Goal: Task Accomplishment & Management: Use online tool/utility

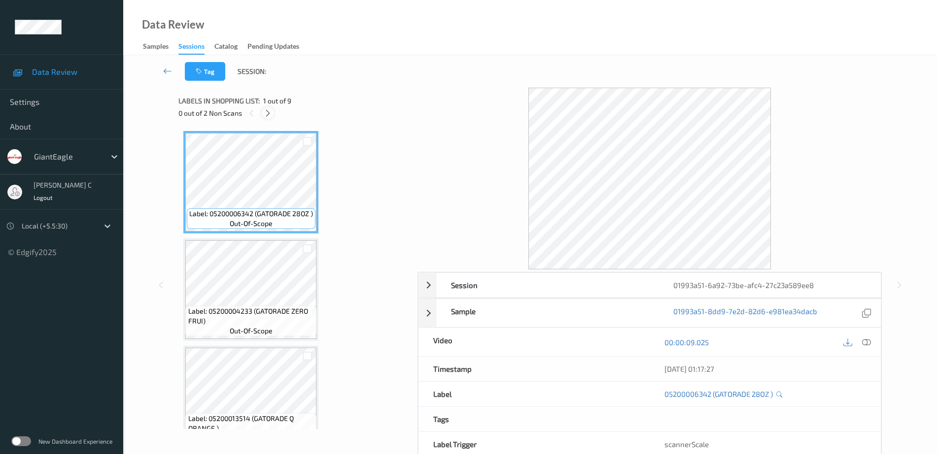
click at [263, 110] on div "0 out of 2 Non Scans" at bounding box center [294, 113] width 232 height 12
click at [264, 111] on icon at bounding box center [268, 113] width 8 height 9
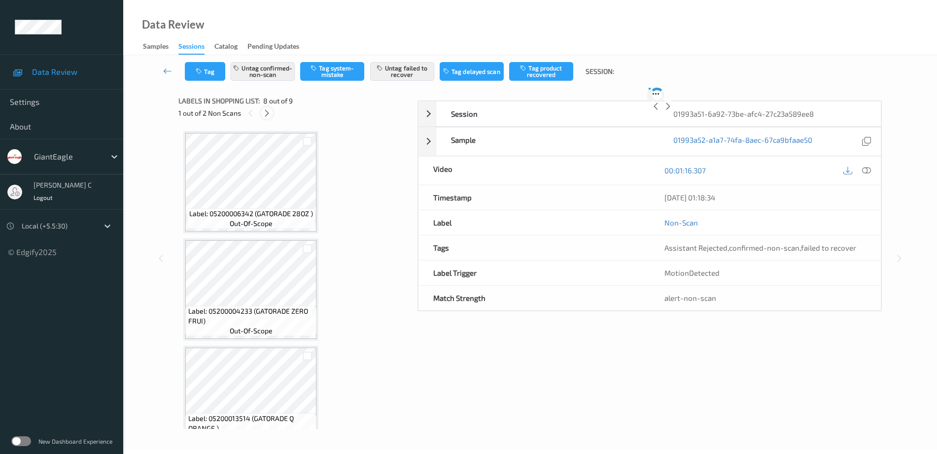
scroll to position [649, 0]
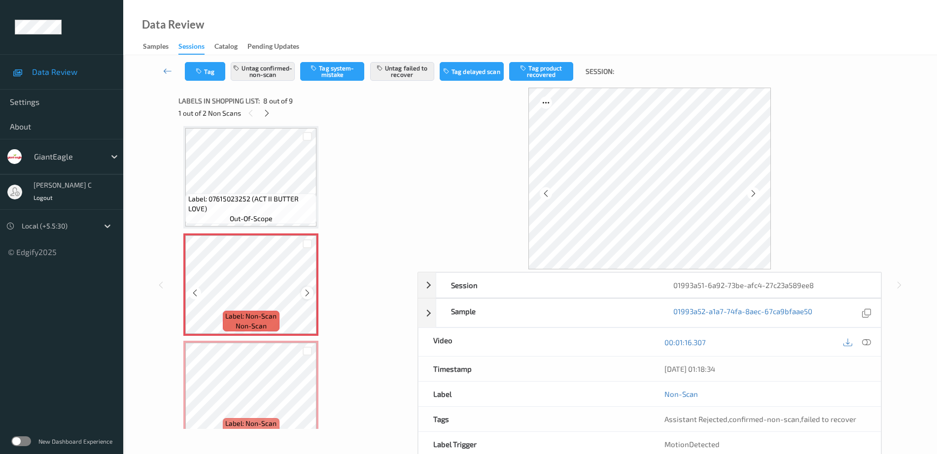
click at [305, 289] on icon at bounding box center [307, 293] width 8 height 9
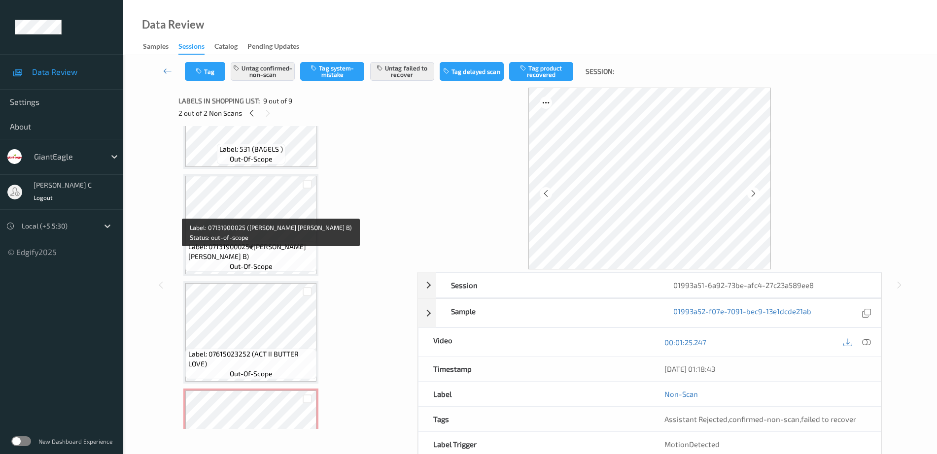
scroll to position [484, 0]
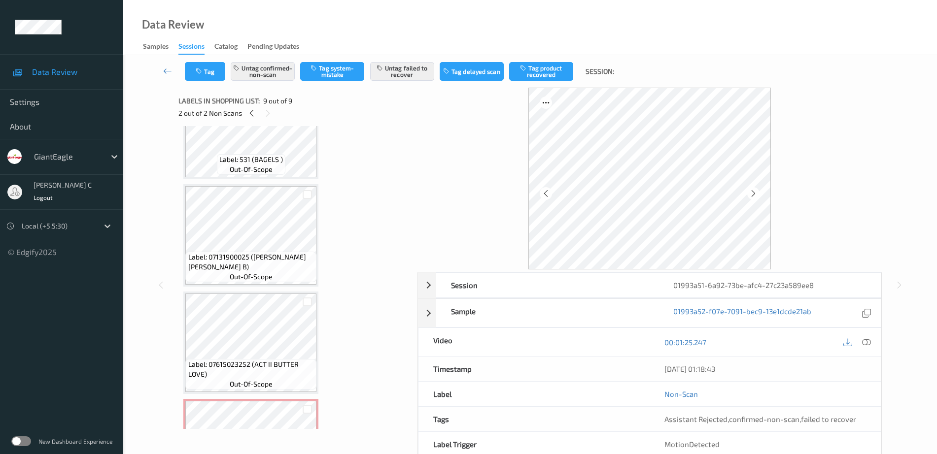
click at [272, 262] on span "Label: 07131900025 (SCHWEBEL TALIANO B)" at bounding box center [251, 262] width 126 height 20
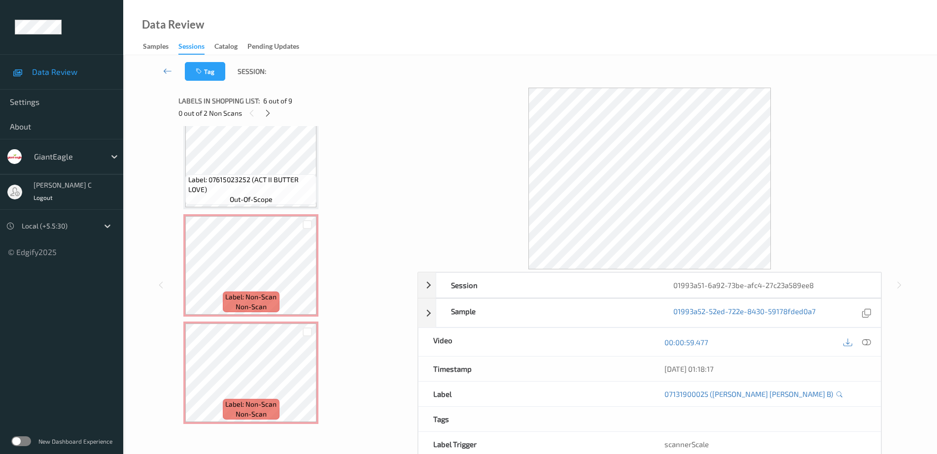
scroll to position [545, 0]
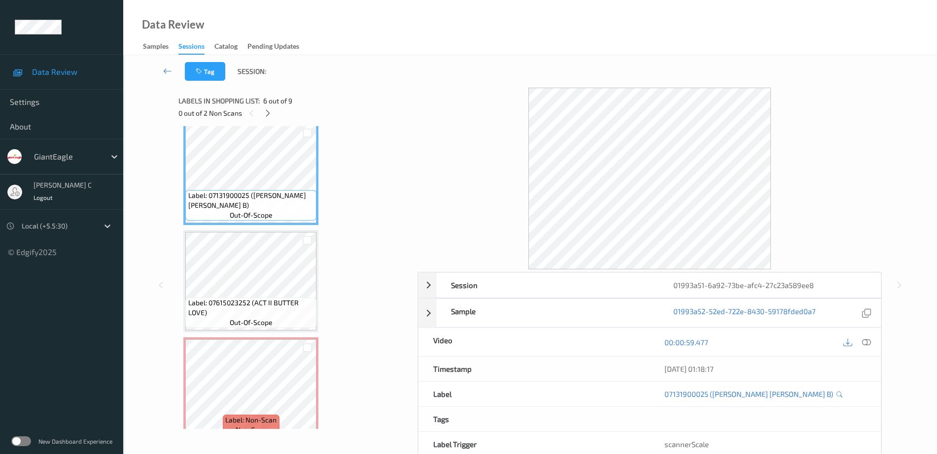
click at [866, 349] on div at bounding box center [857, 342] width 32 height 13
click at [866, 352] on div "00:00:59.477" at bounding box center [764, 342] width 231 height 28
click at [865, 346] on icon at bounding box center [866, 342] width 9 height 9
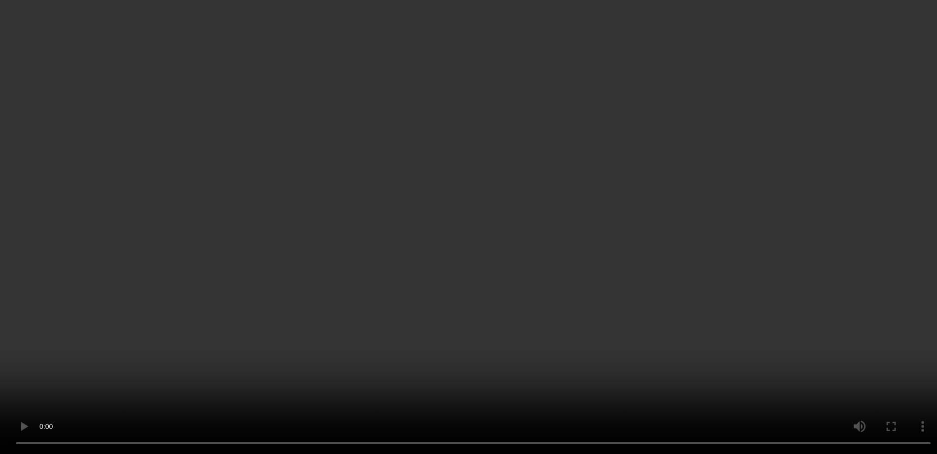
scroll to position [669, 0]
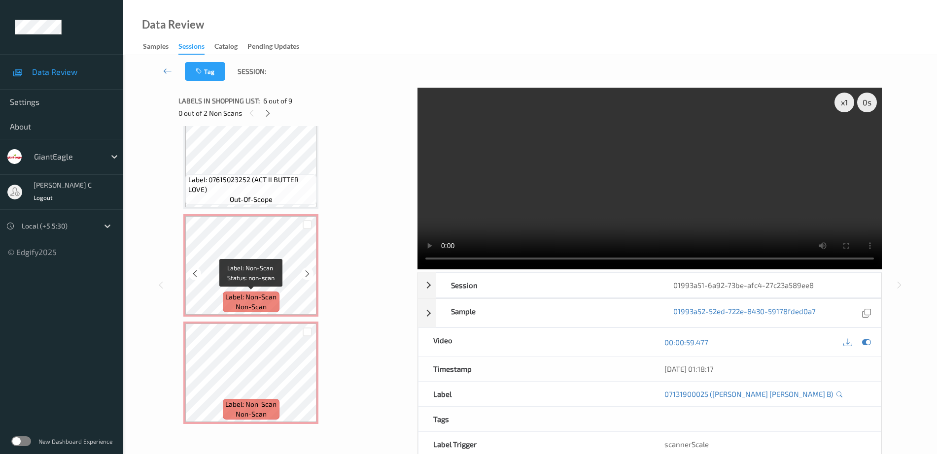
click at [249, 307] on span "non-scan" at bounding box center [251, 307] width 31 height 10
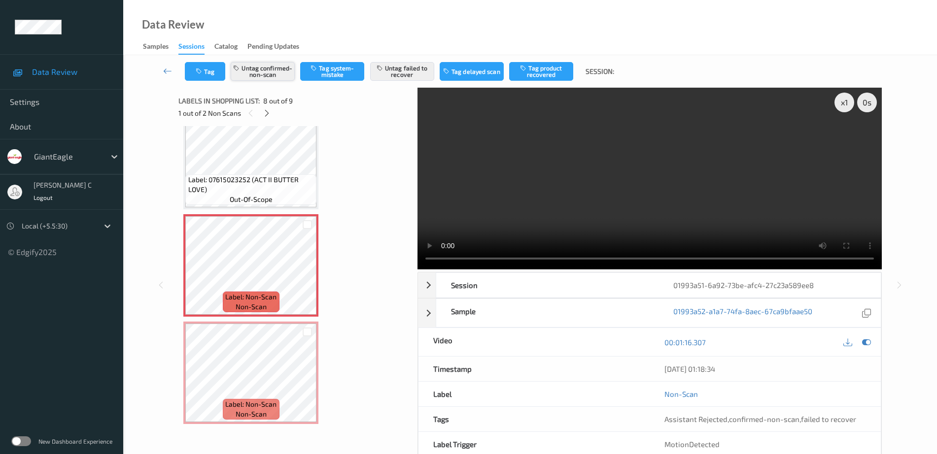
click at [257, 79] on button "Untag confirmed-non-scan" at bounding box center [263, 71] width 64 height 19
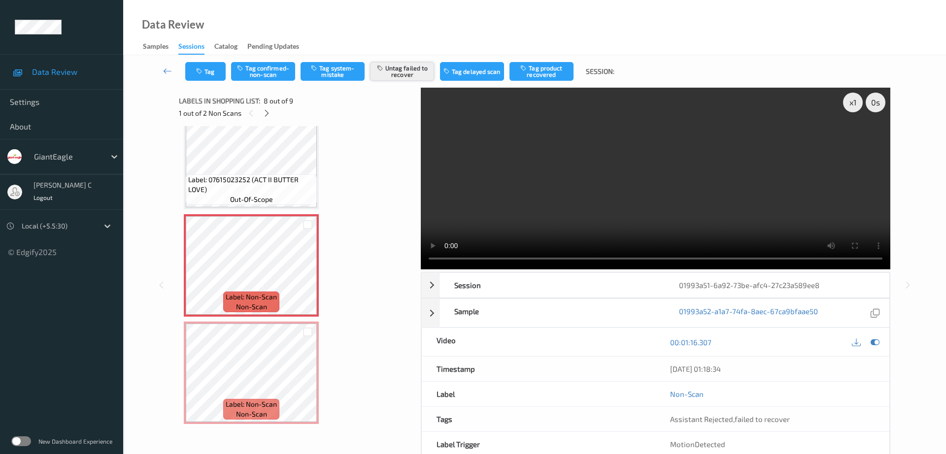
click at [426, 74] on button "Untag failed to recover" at bounding box center [402, 71] width 64 height 19
click at [324, 76] on button "Tag system-mistake" at bounding box center [333, 71] width 64 height 19
click at [197, 79] on button "Tag" at bounding box center [205, 71] width 40 height 19
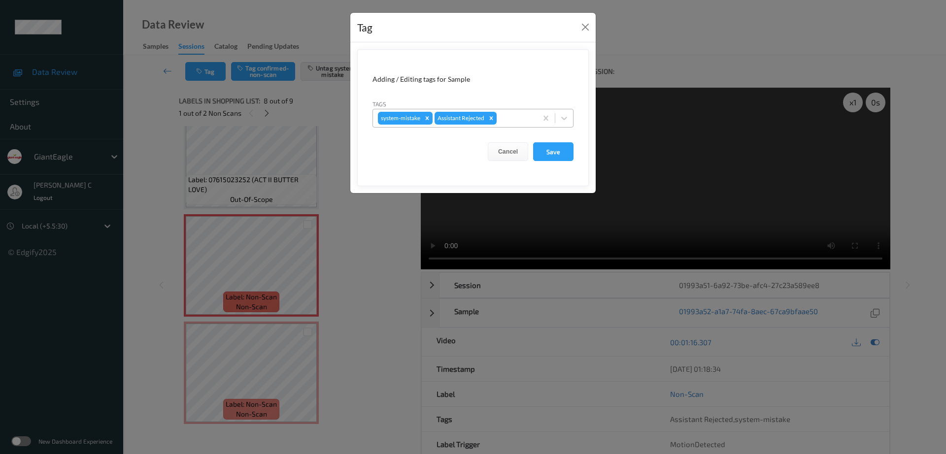
click at [512, 123] on div at bounding box center [516, 118] width 34 height 12
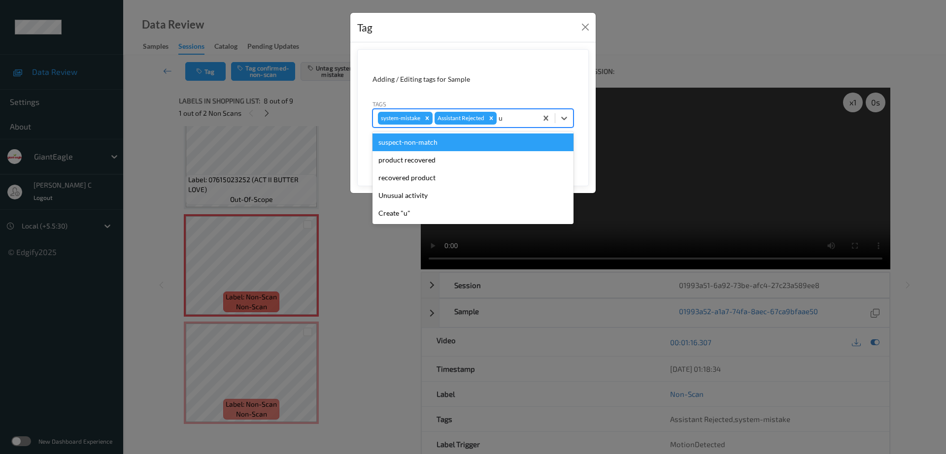
type input "un"
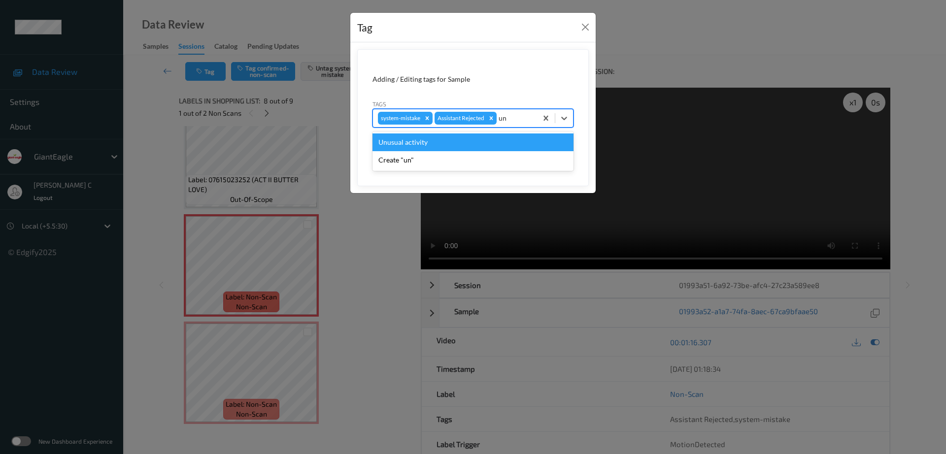
click at [445, 146] on div "Unusual activity" at bounding box center [472, 143] width 201 height 18
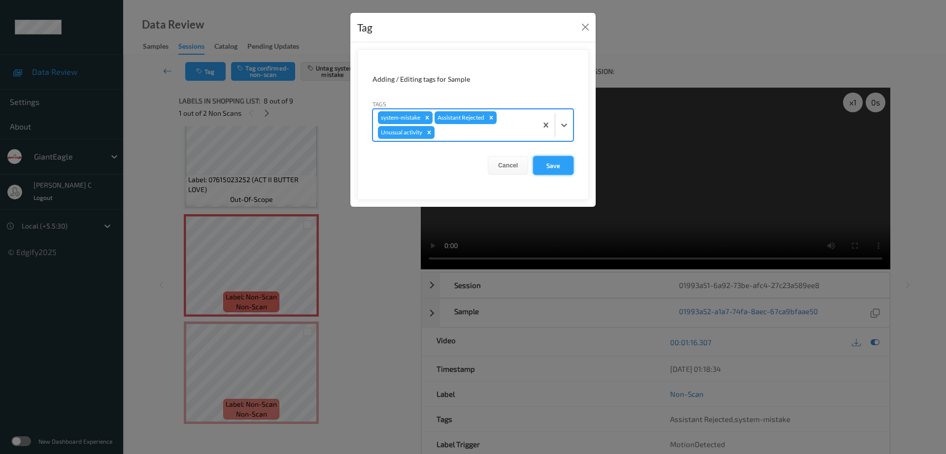
click at [550, 165] on button "Save" at bounding box center [553, 165] width 40 height 19
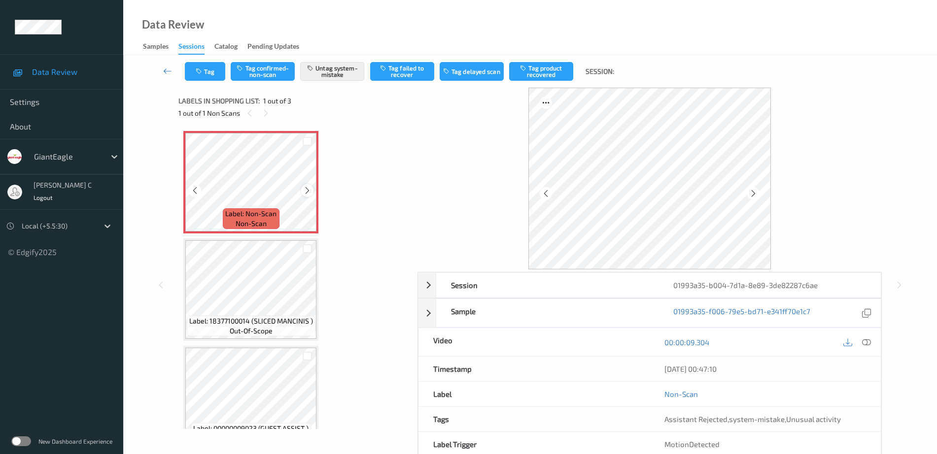
click at [305, 188] on icon at bounding box center [307, 190] width 8 height 9
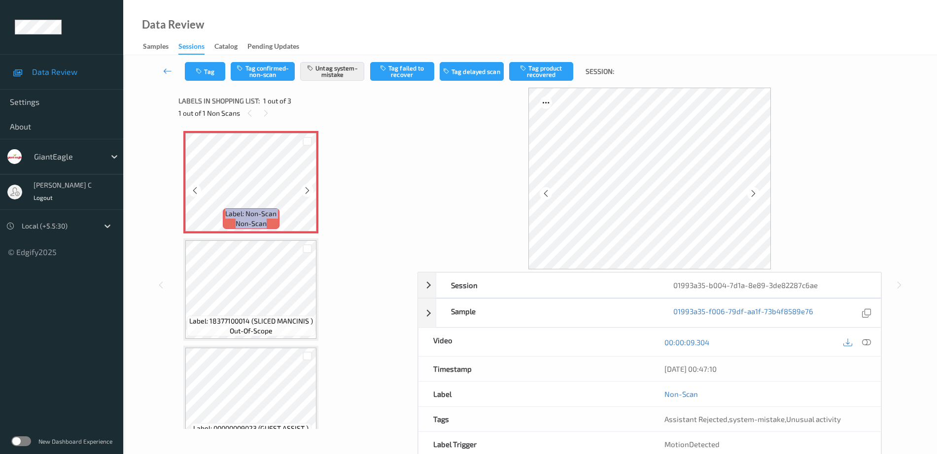
click at [305, 188] on icon at bounding box center [307, 190] width 8 height 9
click at [249, 217] on span "Label: Non-Scan" at bounding box center [250, 214] width 51 height 10
click at [861, 343] on div at bounding box center [866, 342] width 13 height 13
